Goal: Find contact information: Find contact information

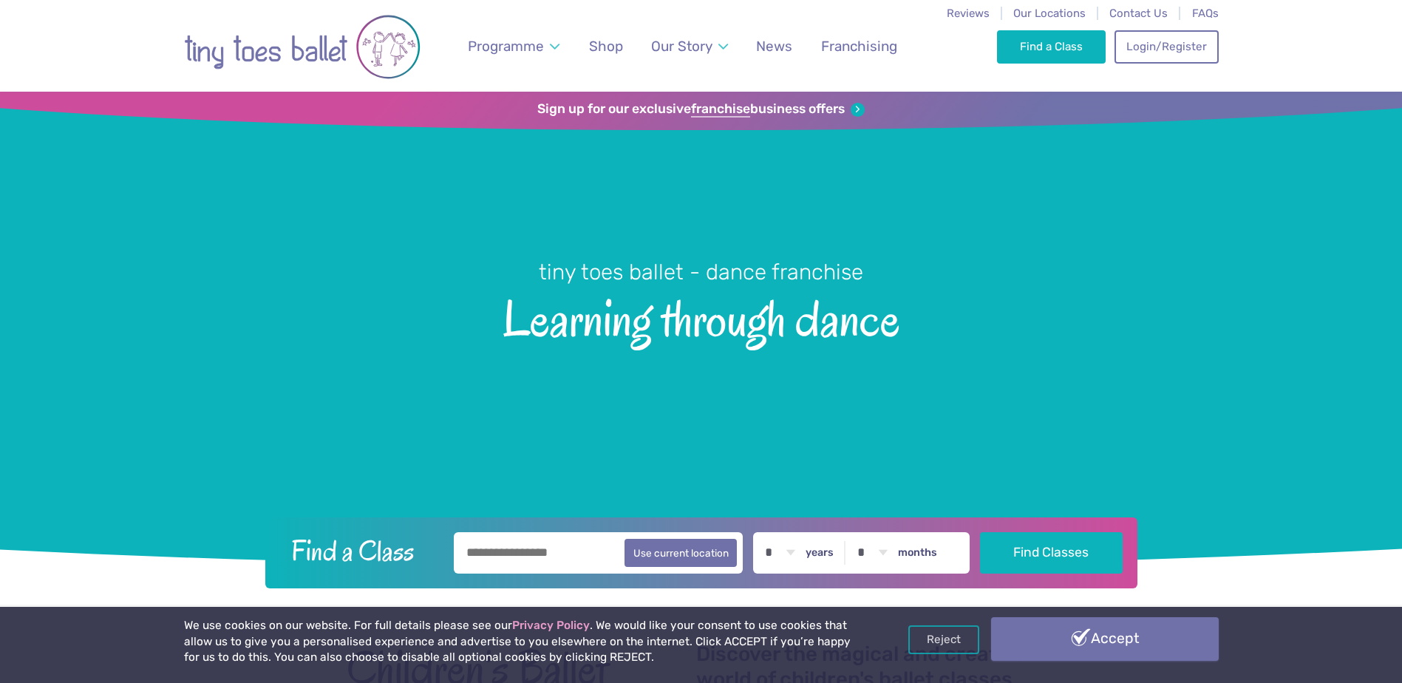
click at [1123, 644] on link "Accept" at bounding box center [1105, 638] width 228 height 43
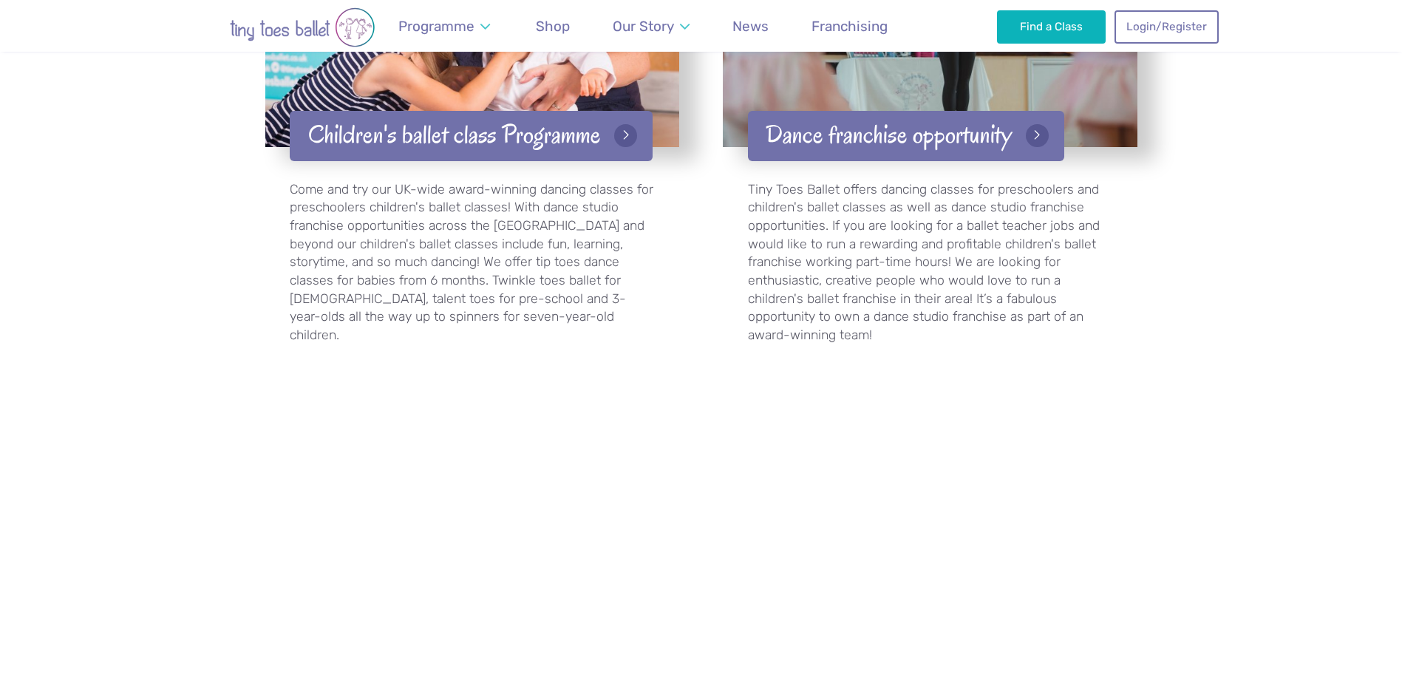
scroll to position [3489, 0]
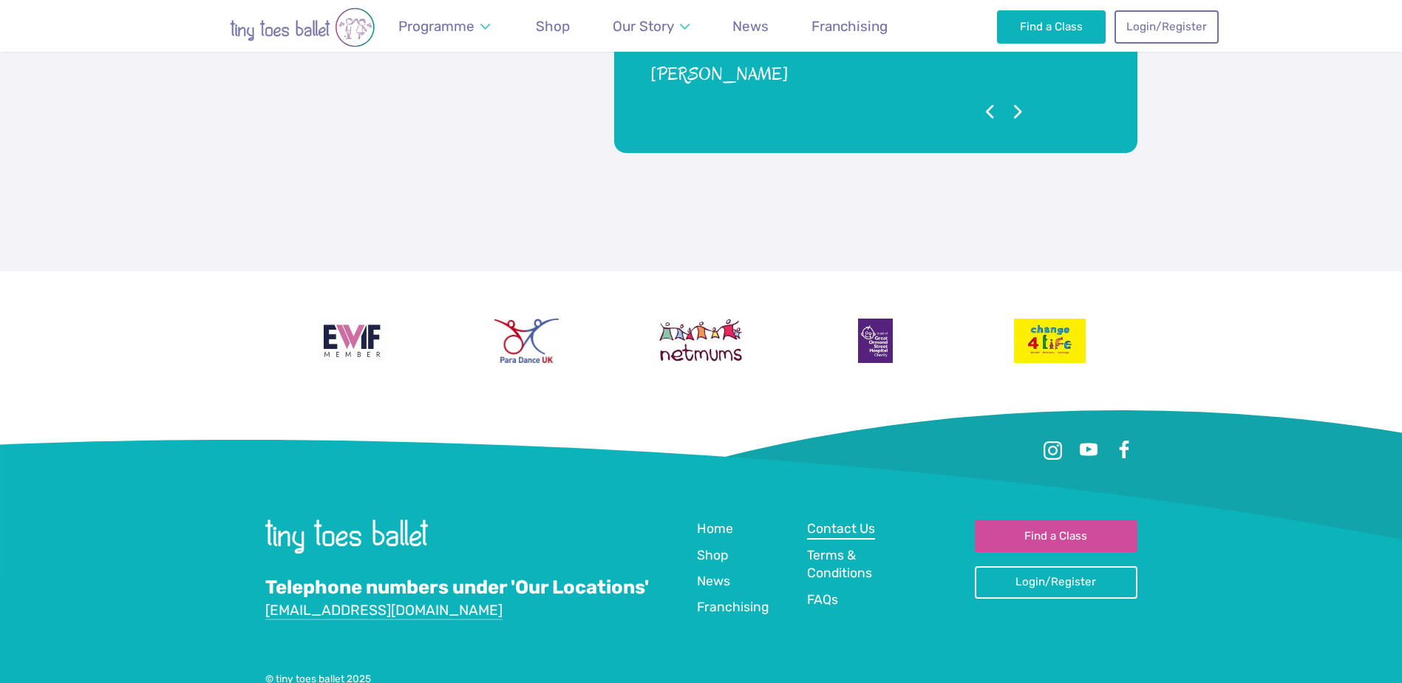
click at [835, 521] on span "Contact Us" at bounding box center [841, 528] width 68 height 15
